Goal: Task Accomplishment & Management: Complete application form

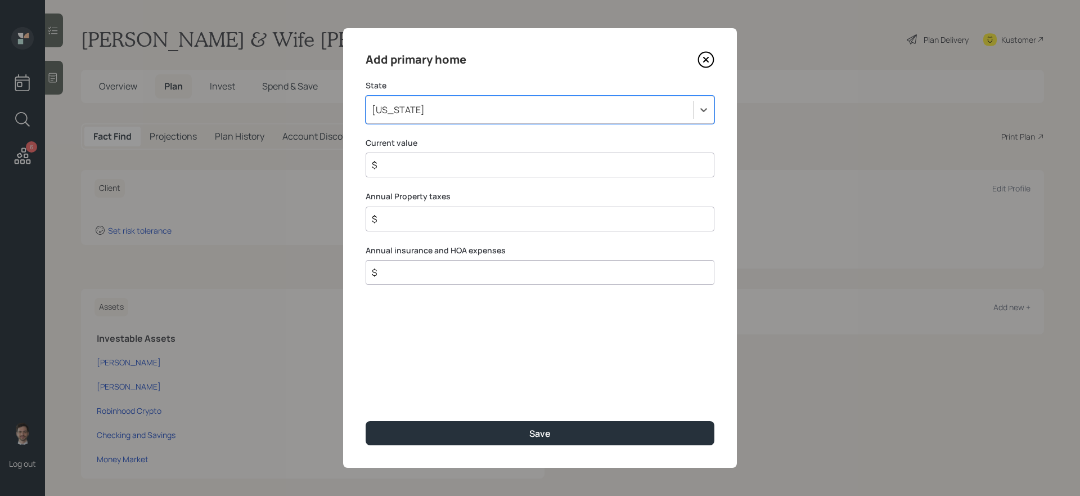
scroll to position [53, 0]
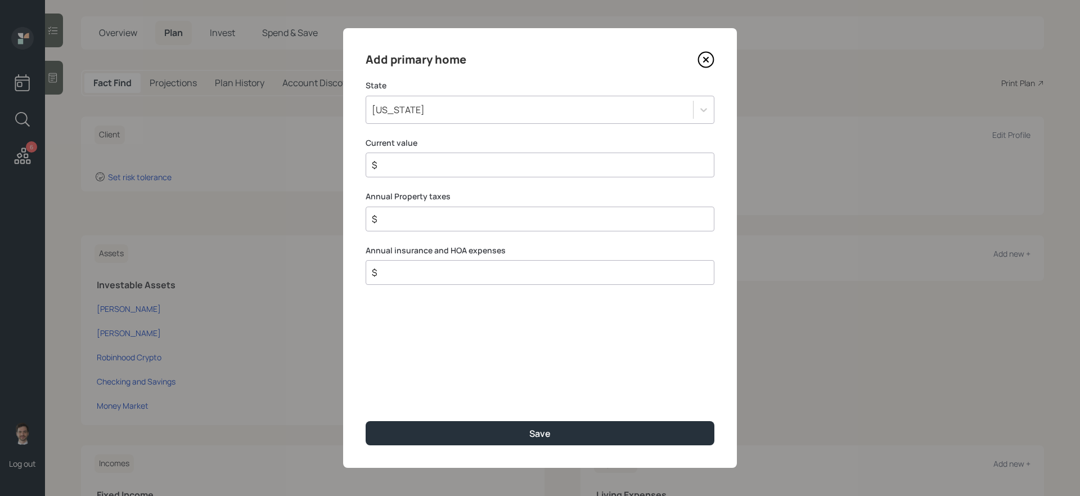
click at [493, 167] on input "$" at bounding box center [536, 164] width 330 height 13
click at [460, 164] on input "$" at bounding box center [536, 164] width 330 height 13
type input "$ 545,000"
click at [366, 421] on button "Save" at bounding box center [540, 433] width 349 height 24
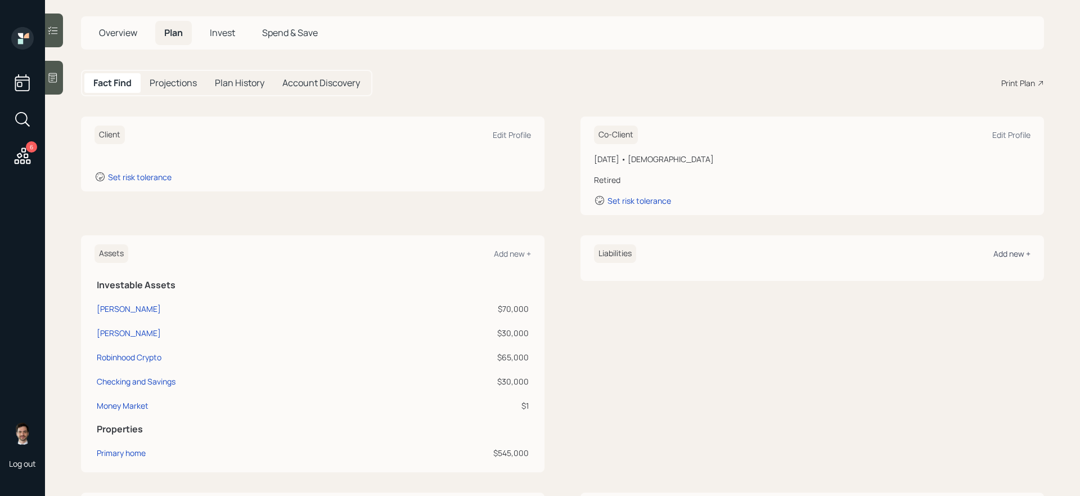
click at [1005, 254] on div "Add new +" at bounding box center [1011, 253] width 37 height 11
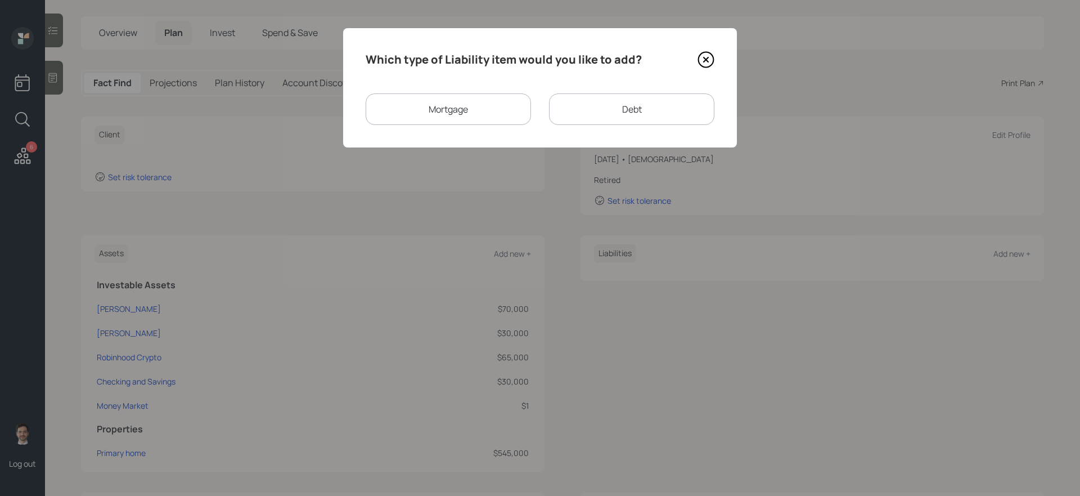
click at [456, 122] on div "Mortgage" at bounding box center [448, 108] width 165 height 31
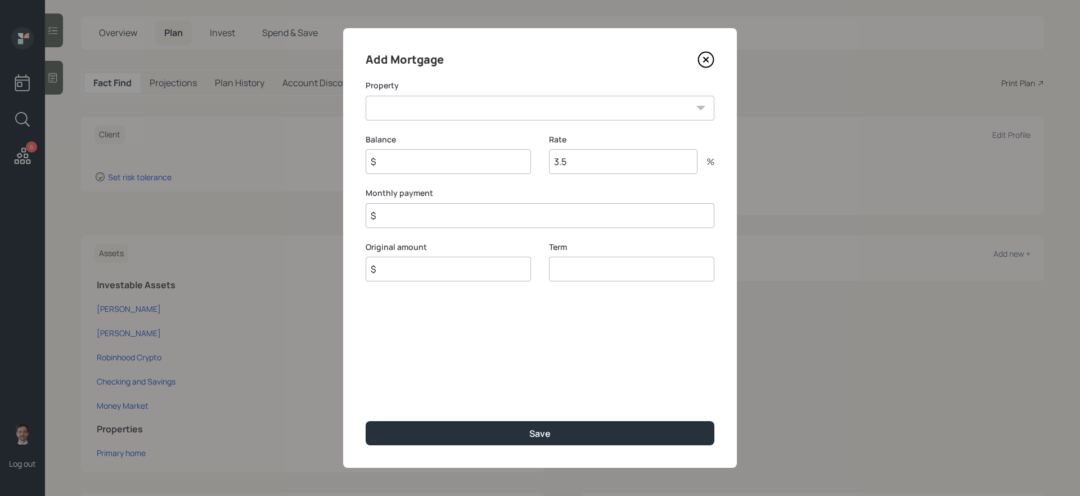
click at [428, 115] on select "OR Primary home" at bounding box center [540, 108] width 349 height 25
select select "cff0f1b1-6e06-4e23-8adf-61566048ed9e"
click at [366, 96] on select "OR Primary home" at bounding box center [540, 108] width 349 height 25
click at [416, 162] on input "$" at bounding box center [448, 161] width 165 height 25
type input "$ 436,000"
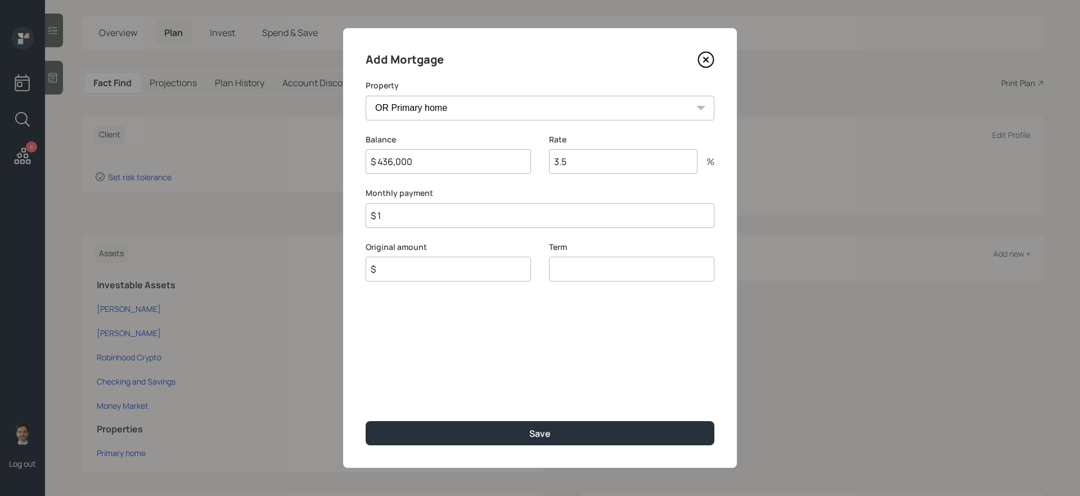
type input "$ 1"
type input "$ 436,000"
type input "30"
click at [366, 421] on button "Save" at bounding box center [540, 433] width 349 height 24
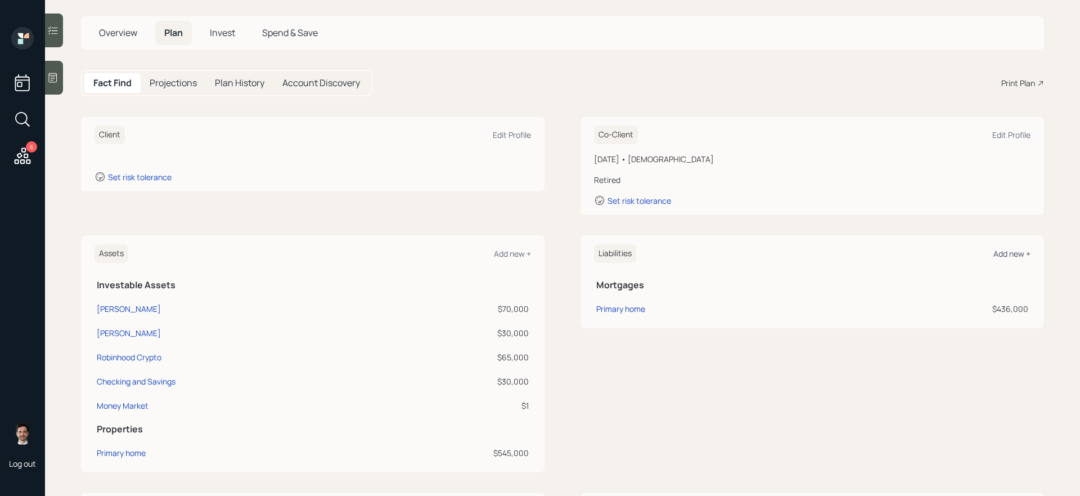
click at [1006, 254] on div "Add new +" at bounding box center [1011, 253] width 37 height 11
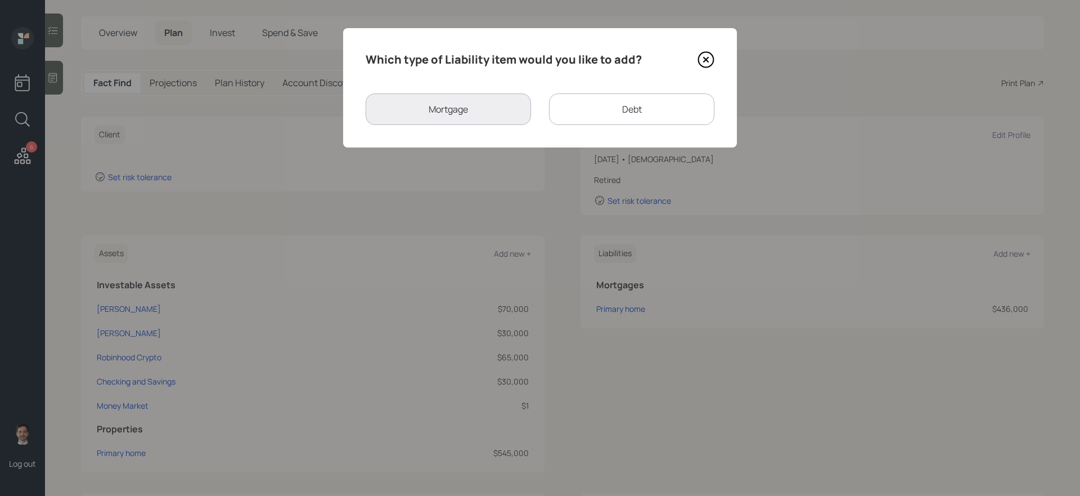
click at [584, 87] on div "Which type of Liability item would you like to add? Mortgage Debt" at bounding box center [540, 87] width 394 height 119
click at [584, 103] on div "Debt" at bounding box center [631, 108] width 165 height 31
select select "credit_card"
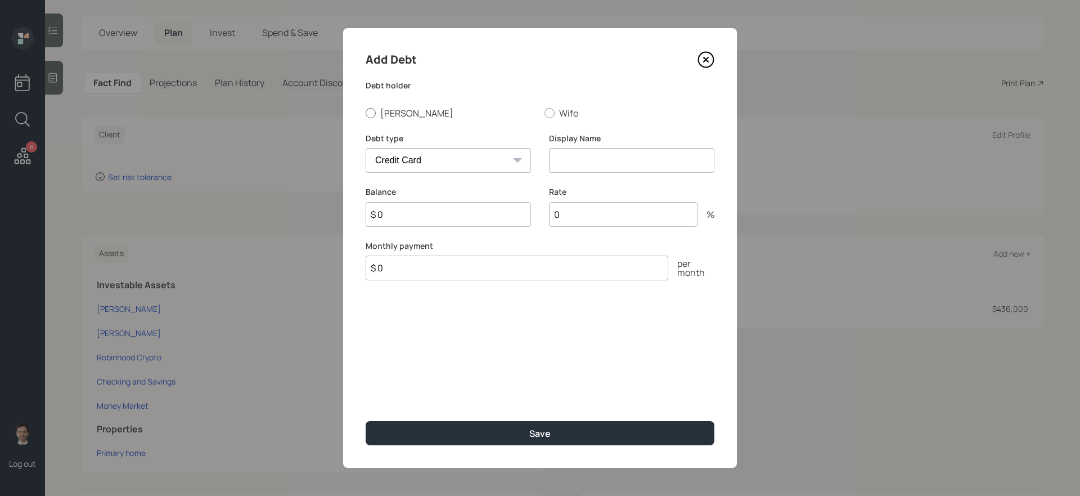
click at [401, 115] on label "[PERSON_NAME]" at bounding box center [451, 113] width 170 height 12
click at [366, 113] on input "[PERSON_NAME]" at bounding box center [365, 112] width 1 height 1
radio input "true"
click at [586, 165] on input at bounding box center [631, 160] width 165 height 25
type input "HELOC"
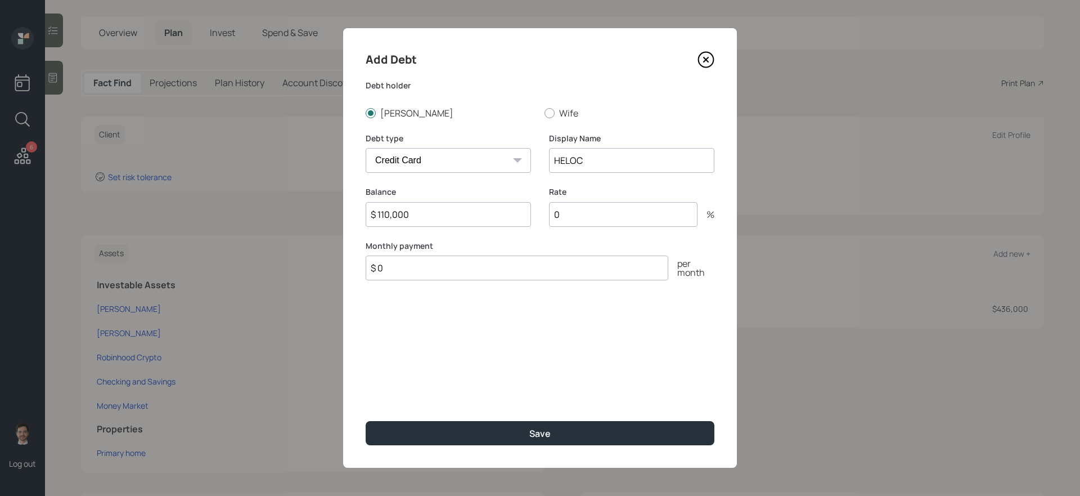
type input "$ 110,000"
click at [366, 421] on button "Save" at bounding box center [540, 433] width 349 height 24
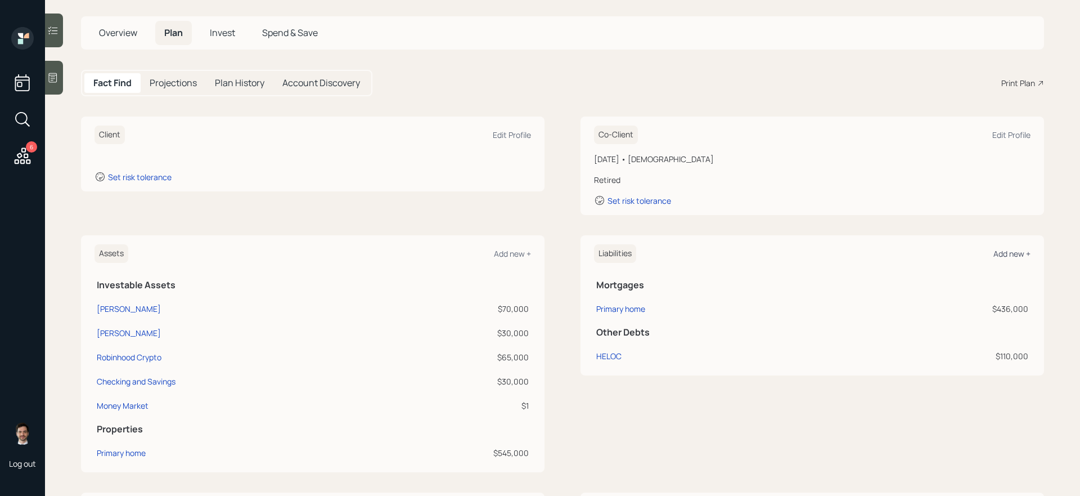
click at [1009, 255] on div "Add new +" at bounding box center [1011, 253] width 37 height 11
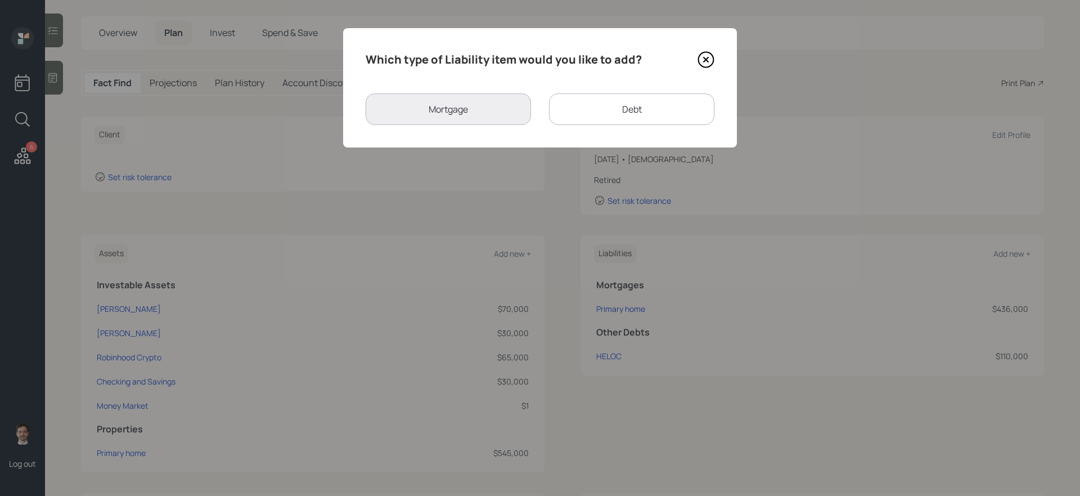
click at [625, 110] on div "Debt" at bounding box center [631, 108] width 165 height 31
select select "credit_card"
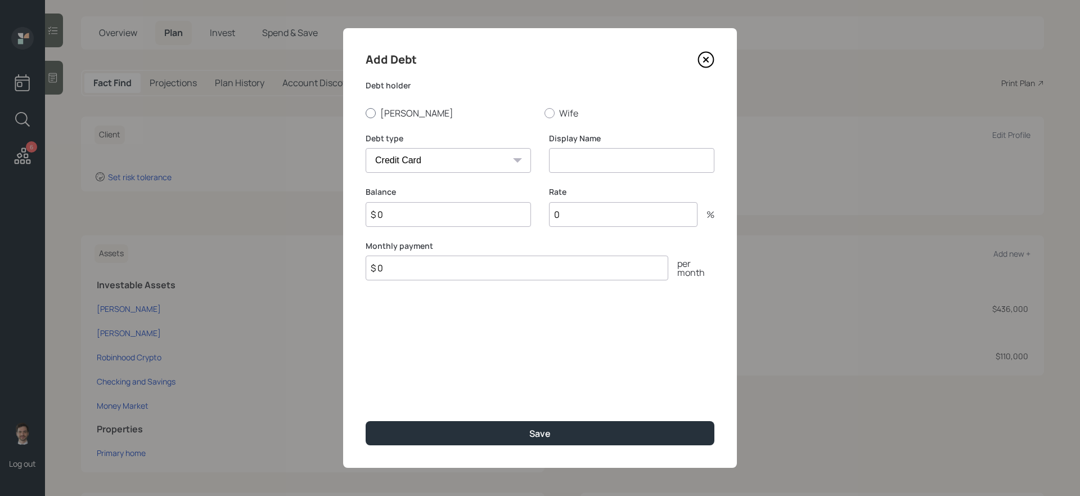
click at [385, 114] on label "[PERSON_NAME]" at bounding box center [451, 113] width 170 height 12
click at [366, 113] on input "[PERSON_NAME]" at bounding box center [365, 112] width 1 height 1
radio input "true"
click at [416, 157] on select "Car Credit Card Medical Student Other" at bounding box center [448, 160] width 165 height 25
select select "car"
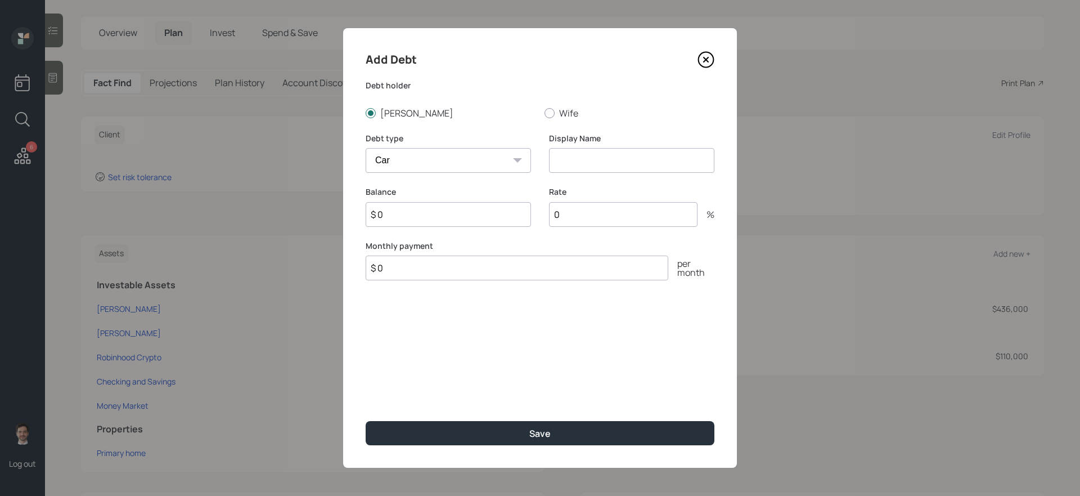
click at [366, 148] on select "Car Credit Card Medical Student Other" at bounding box center [448, 160] width 165 height 25
click at [616, 161] on input at bounding box center [631, 160] width 165 height 25
type input "Car Loans"
type input "$ 66,000"
click at [366, 421] on button "Save" at bounding box center [540, 433] width 349 height 24
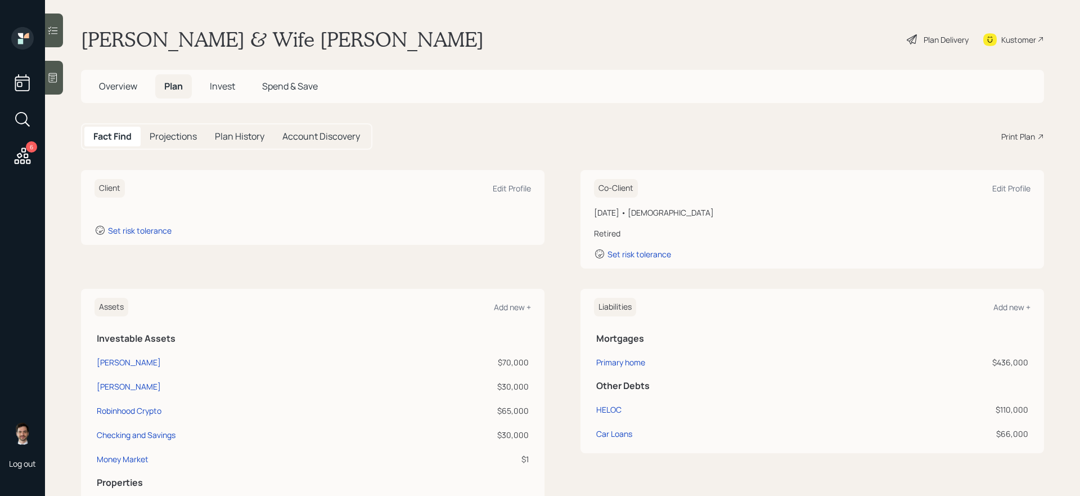
click at [15, 154] on icon at bounding box center [22, 156] width 20 height 20
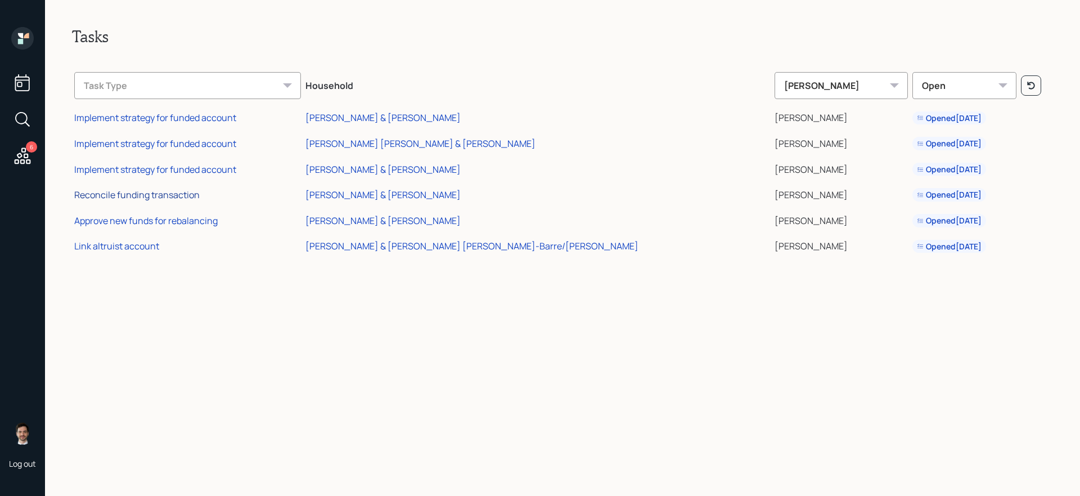
click at [151, 195] on div "Reconcile funding transaction" at bounding box center [136, 194] width 125 height 12
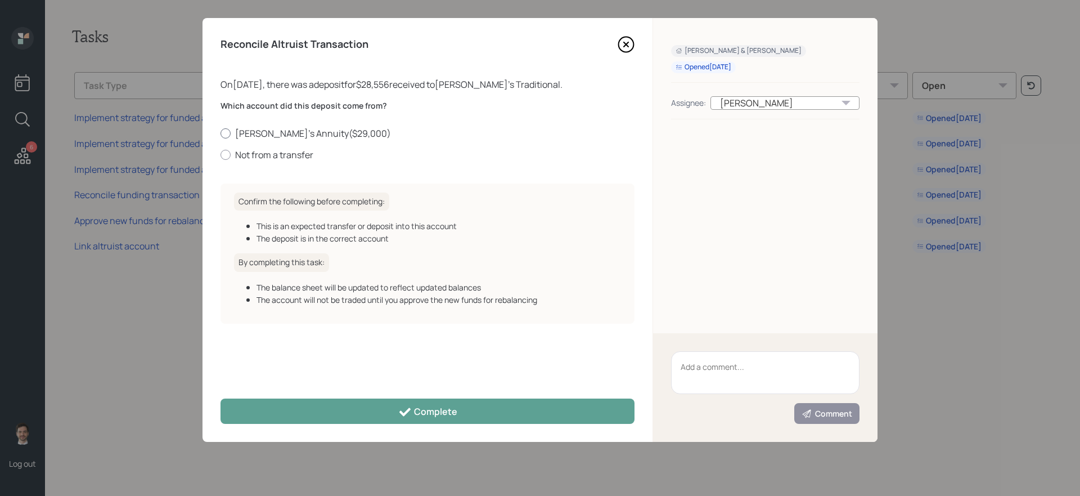
click at [286, 131] on label "[PERSON_NAME]'s Annuity ( $29,000 )" at bounding box center [427, 133] width 414 height 12
click at [220, 133] on input "[PERSON_NAME]'s Annuity ( $29,000 )" at bounding box center [220, 133] width 1 height 1
radio input "true"
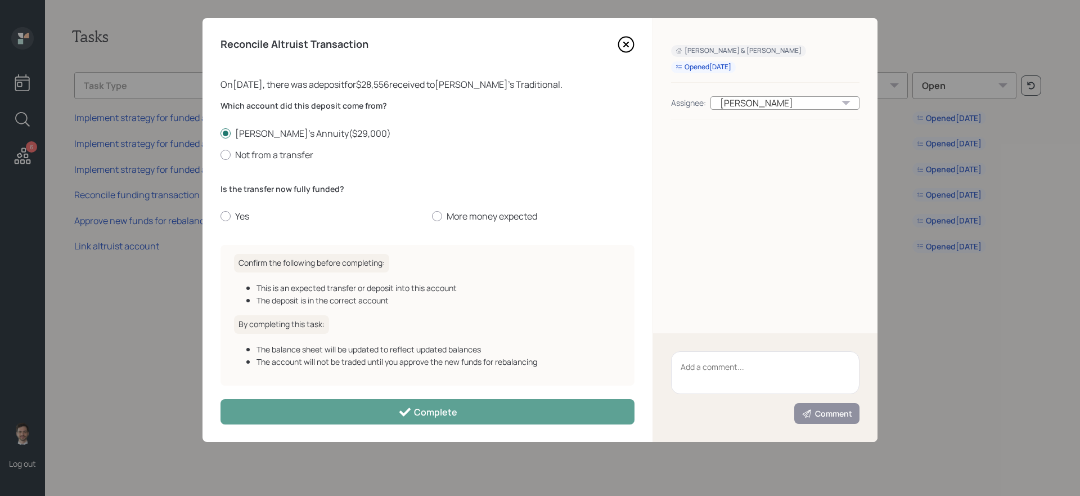
click at [250, 204] on div "Is the transfer now fully funded? Yes More money expected" at bounding box center [427, 202] width 414 height 39
click at [238, 217] on label "Yes" at bounding box center [321, 216] width 202 height 12
click at [220, 217] on input "Yes" at bounding box center [220, 216] width 1 height 1
radio input "true"
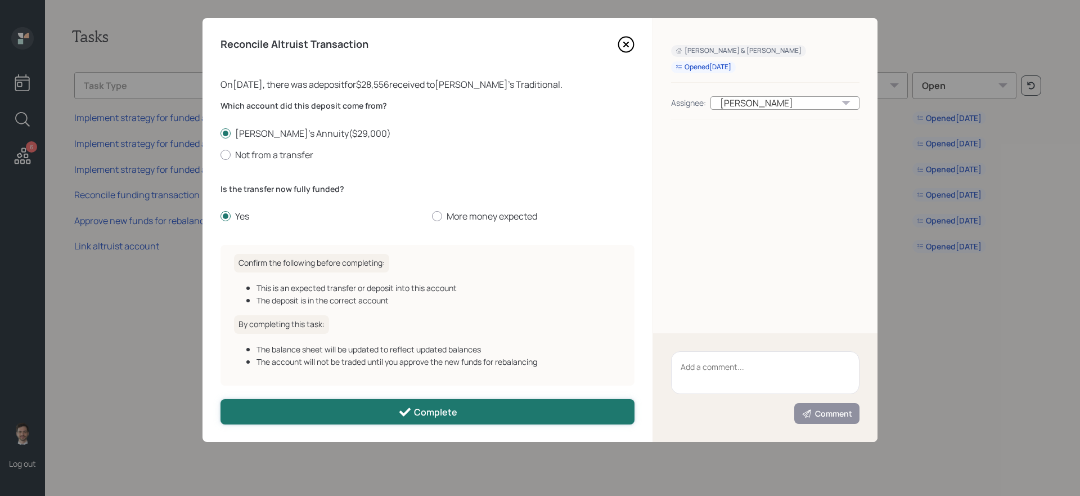
click at [456, 414] on button "Complete" at bounding box center [427, 411] width 414 height 25
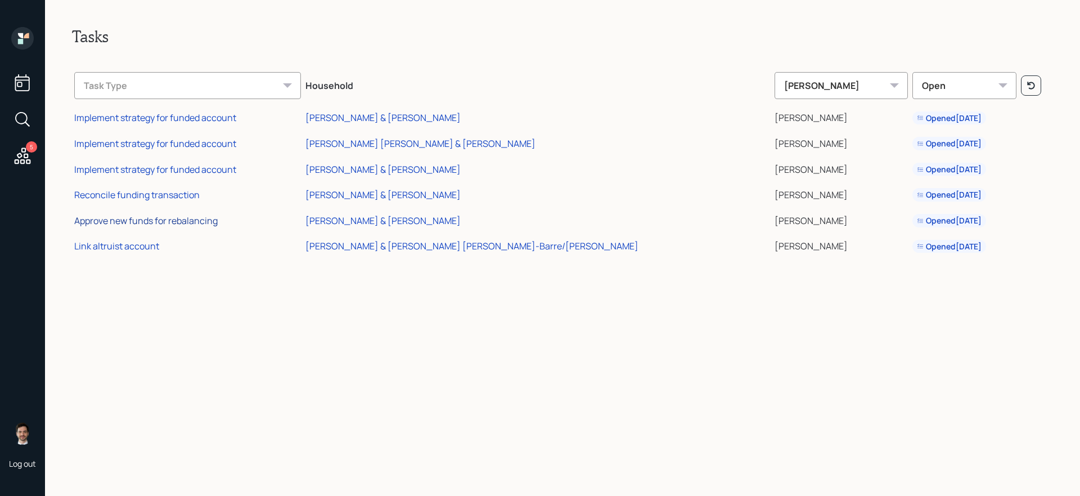
click at [175, 222] on div "Approve new funds for rebalancing" at bounding box center [145, 220] width 143 height 12
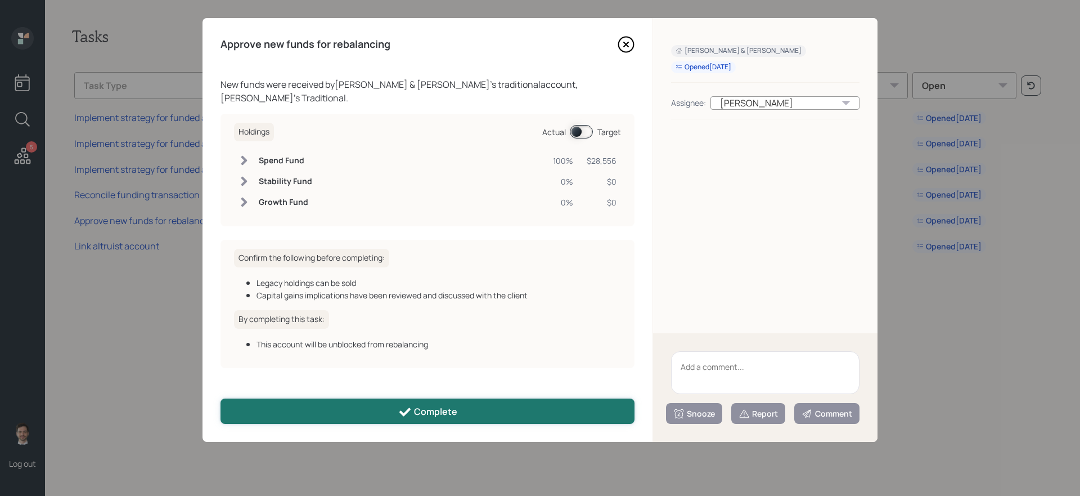
click at [392, 405] on button "Complete" at bounding box center [427, 410] width 414 height 25
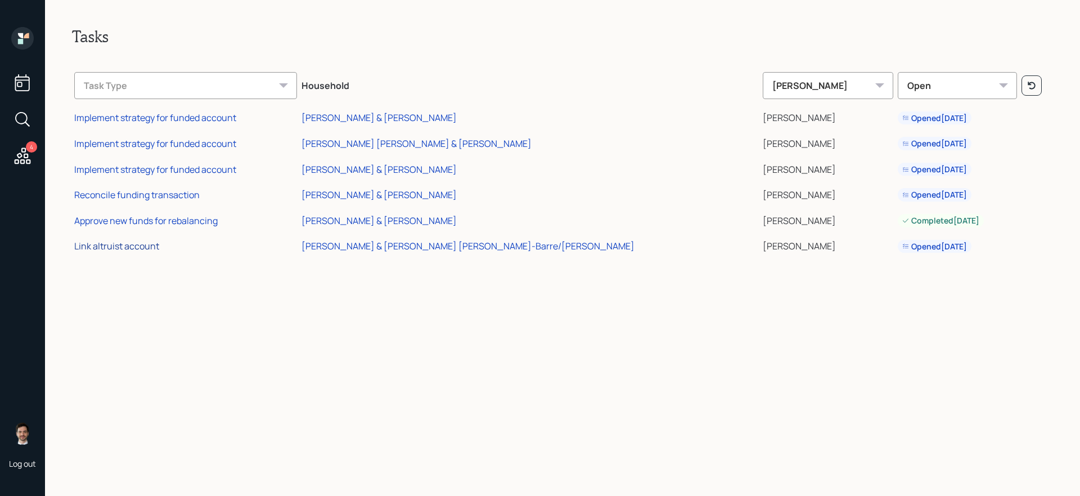
click at [134, 249] on div "Link altruist account" at bounding box center [116, 246] width 85 height 12
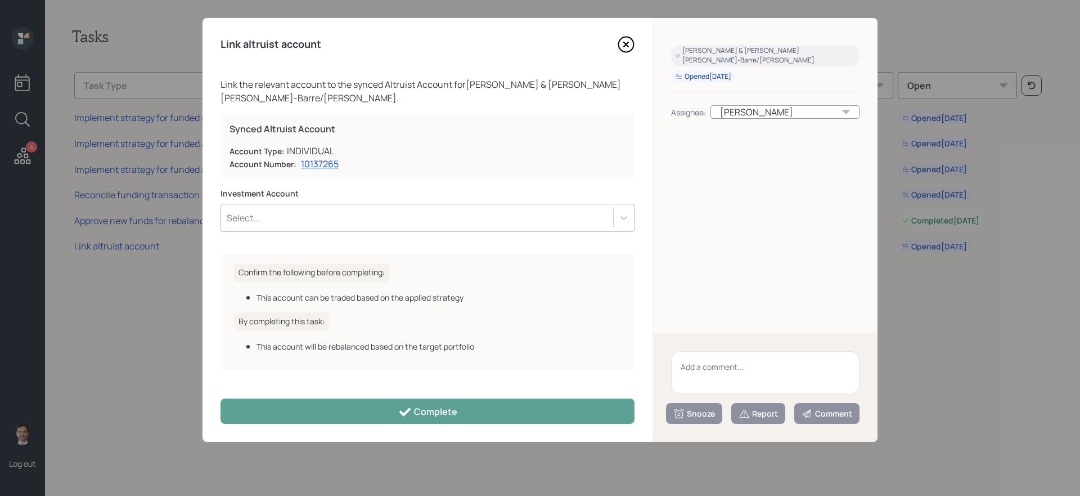
click at [409, 208] on div "Select..." at bounding box center [417, 217] width 392 height 19
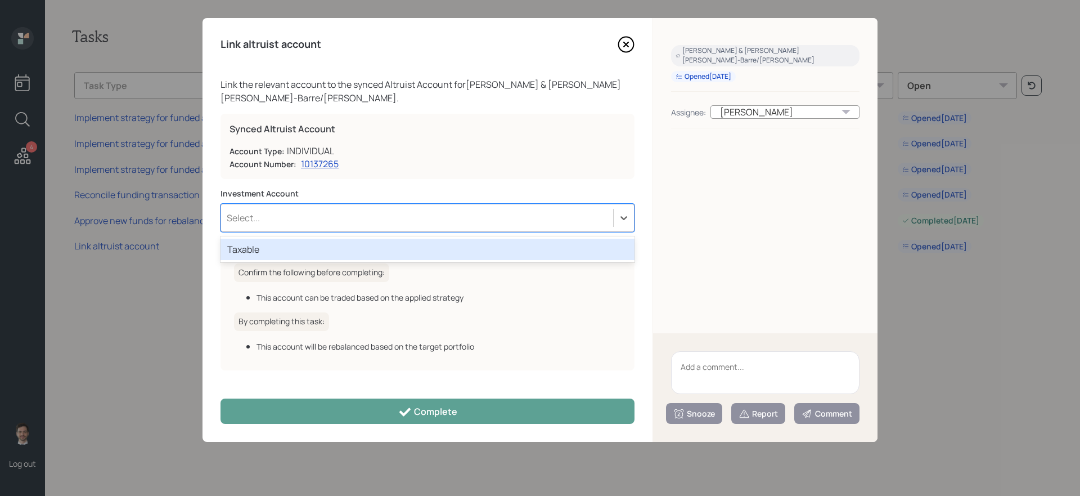
click at [394, 238] on div "Taxable" at bounding box center [427, 248] width 414 height 21
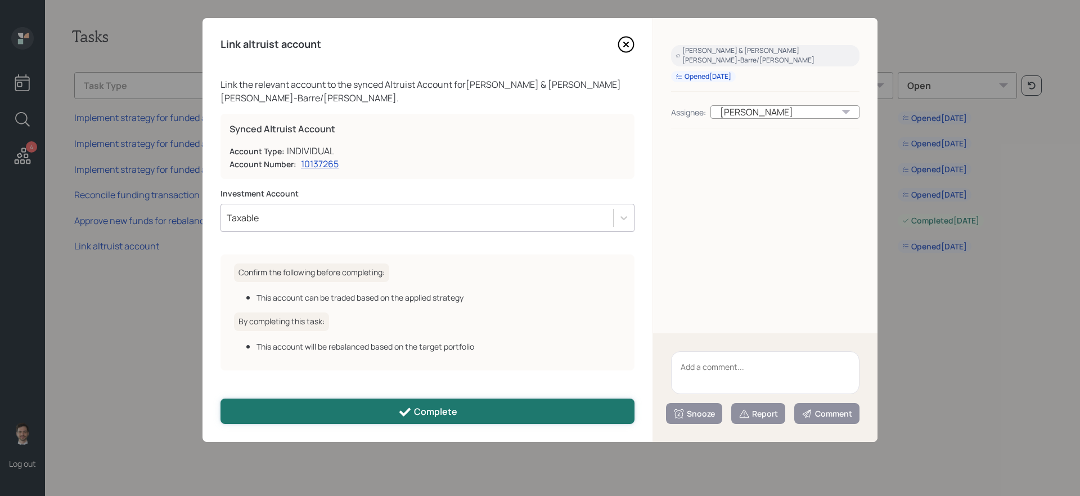
click at [353, 414] on button "Complete" at bounding box center [427, 410] width 414 height 25
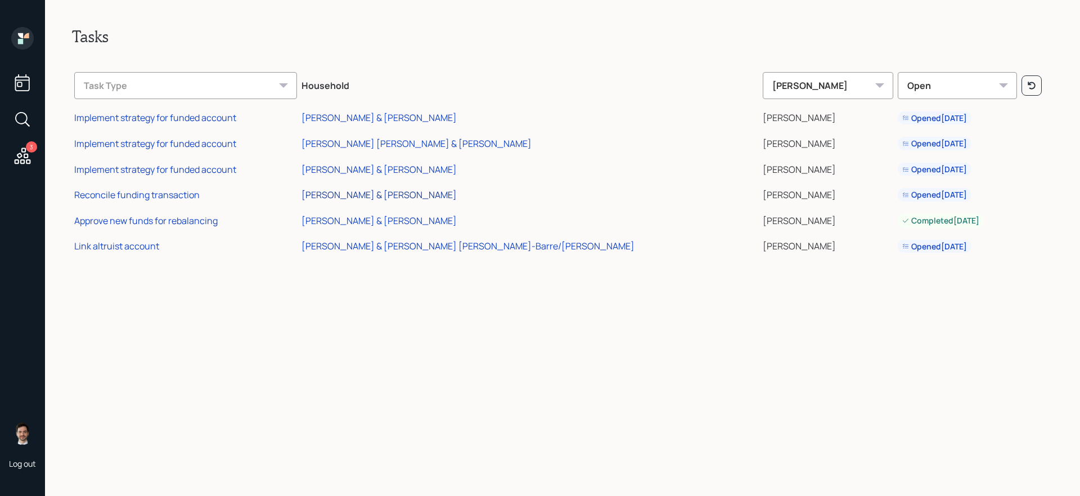
click at [400, 197] on div "[PERSON_NAME] & [PERSON_NAME]" at bounding box center [378, 194] width 155 height 12
